Goal: Download file/media

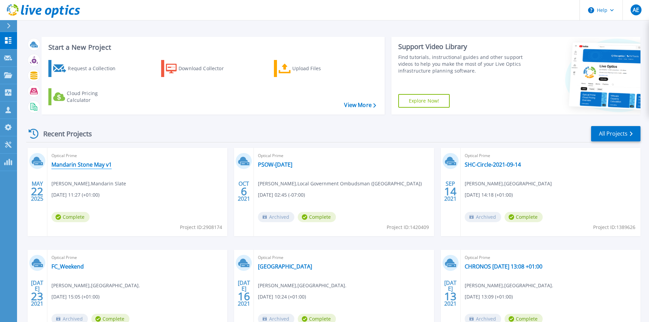
click at [96, 162] on link "Mandarin Stone May v1" at bounding box center [81, 164] width 60 height 7
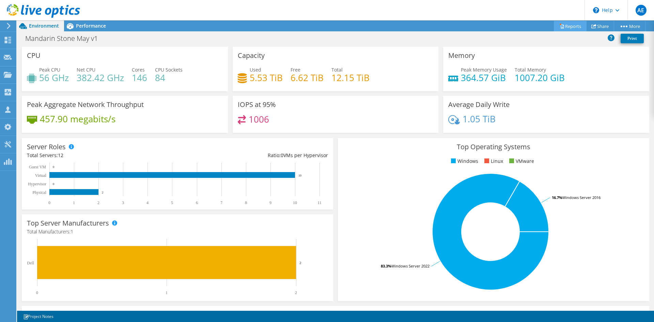
click at [564, 24] on link "Reports" at bounding box center [570, 26] width 33 height 11
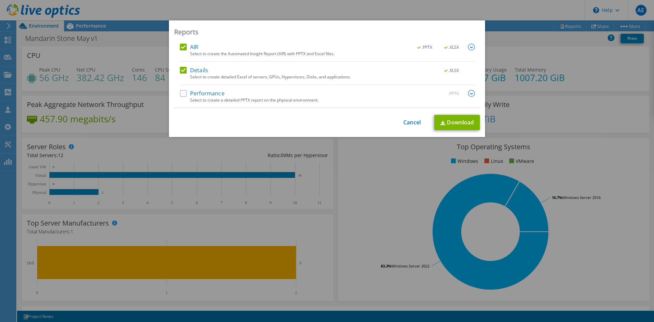
click at [180, 94] on label "Performance" at bounding box center [202, 93] width 45 height 7
click at [0, 0] on input "Performance" at bounding box center [0, 0] width 0 height 0
click at [454, 122] on link "Download" at bounding box center [457, 122] width 46 height 15
drag, startPoint x: 405, startPoint y: 121, endPoint x: 438, endPoint y: 119, distance: 32.8
click at [406, 121] on link "Cancel" at bounding box center [411, 122] width 17 height 6
